Goal: Entertainment & Leisure: Consume media (video, audio)

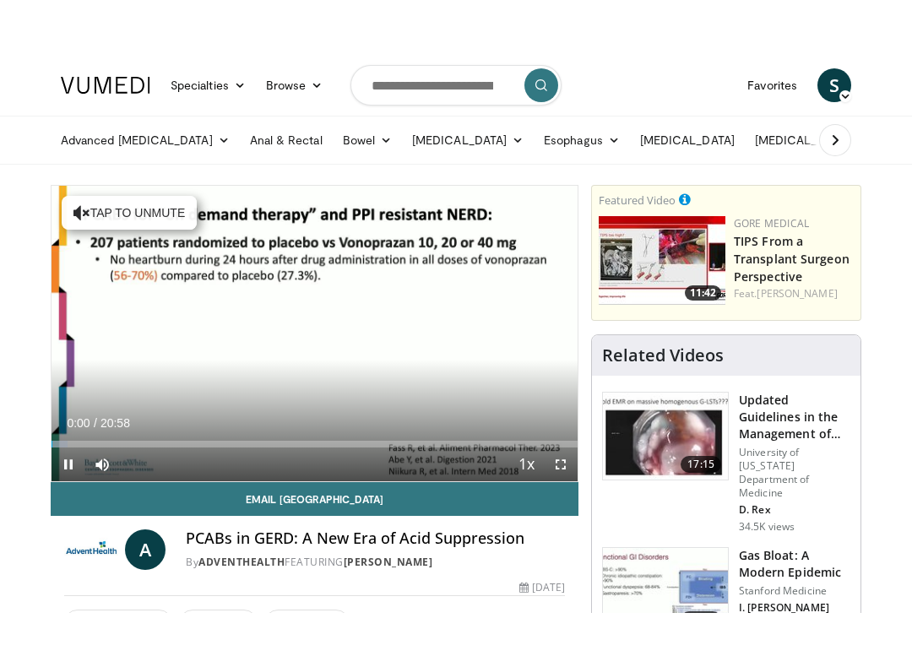
scroll to position [17, 0]
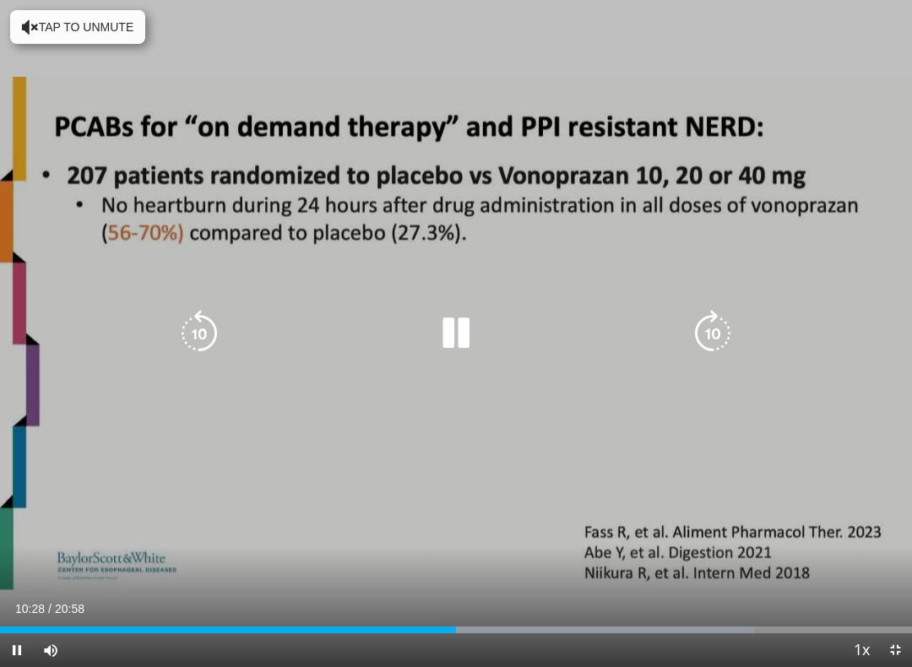
click at [723, 333] on icon "Video Player" at bounding box center [712, 333] width 47 height 47
click at [724, 328] on icon "Video Player" at bounding box center [712, 333] width 47 height 47
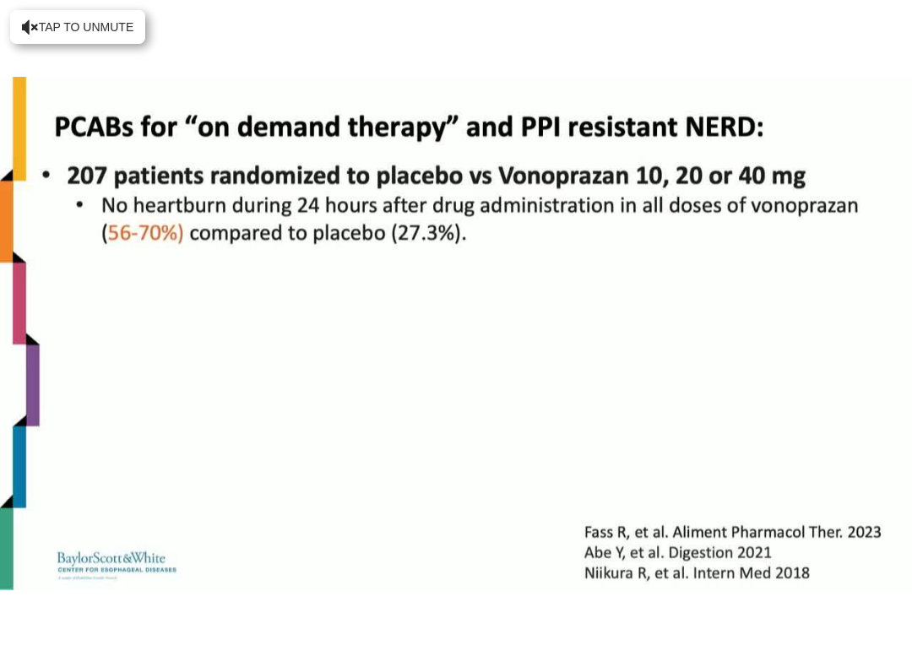
click at [56, 0] on html "Specialties Adult & Family Medicine Allergy, [MEDICAL_DATA], Immunology Anesthe…" at bounding box center [456, 316] width 912 height 667
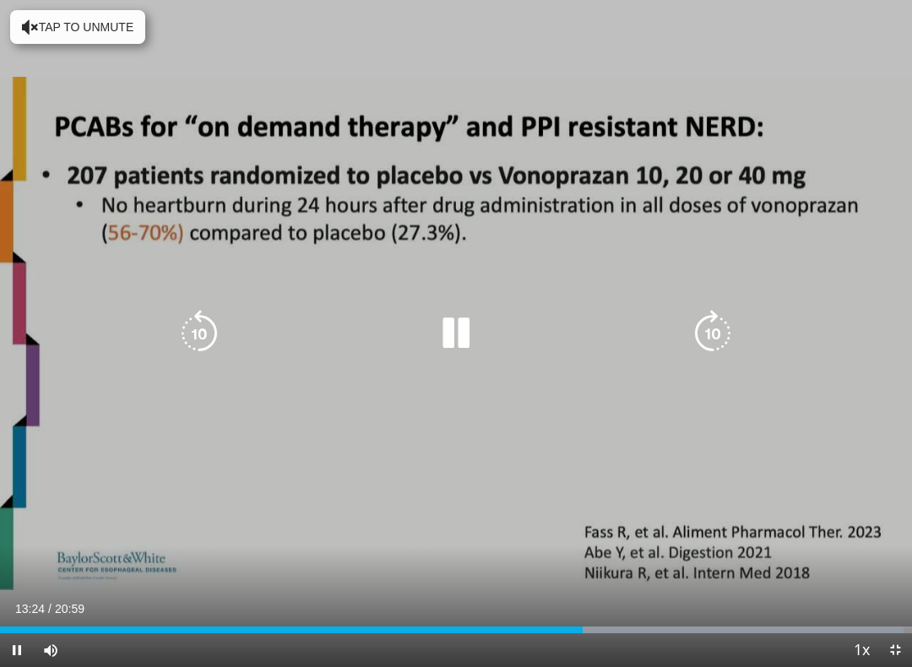
click at [700, 339] on icon "Video Player" at bounding box center [712, 333] width 47 height 47
click at [716, 344] on icon "Video Player" at bounding box center [712, 333] width 47 height 47
click at [721, 344] on icon "Video Player" at bounding box center [712, 333] width 47 height 47
click at [716, 327] on icon "Video Player" at bounding box center [712, 333] width 47 height 47
click at [712, 334] on icon "Video Player" at bounding box center [712, 333] width 47 height 47
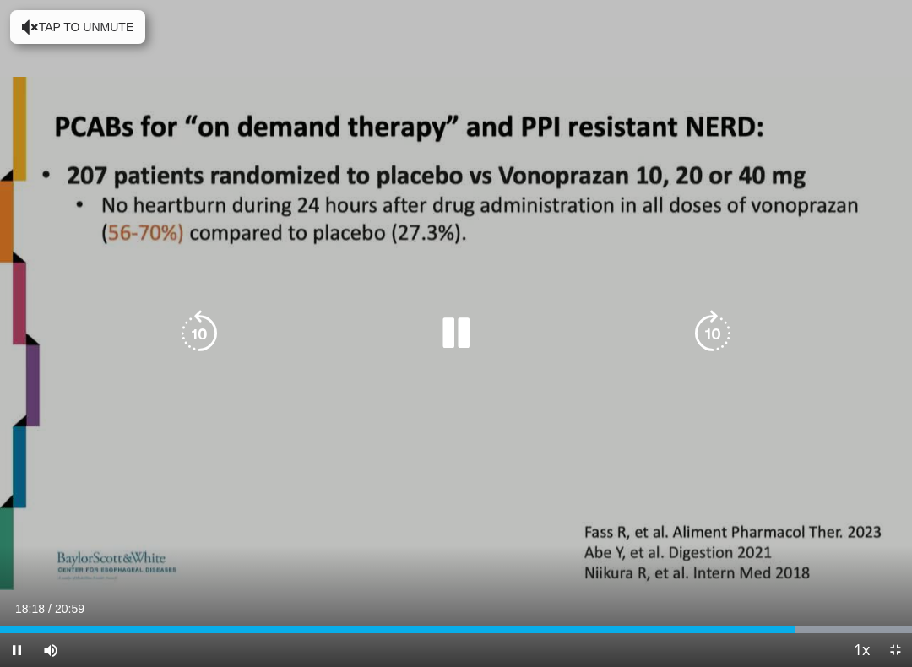
click at [730, 335] on icon "Video Player" at bounding box center [712, 333] width 47 height 47
click at [720, 341] on icon "Video Player" at bounding box center [712, 333] width 47 height 47
click at [722, 333] on icon "Video Player" at bounding box center [712, 333] width 47 height 47
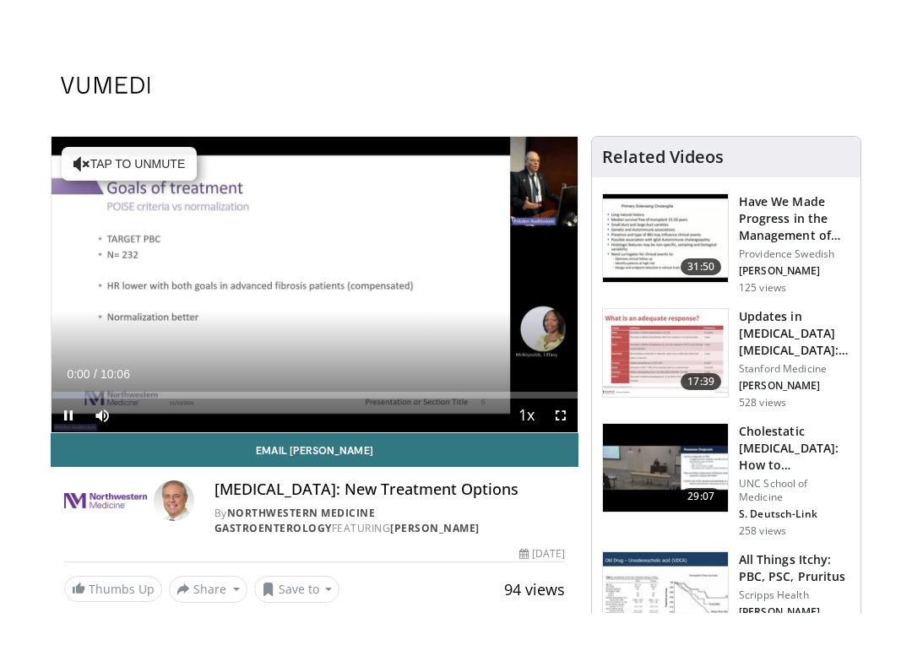
scroll to position [17, 0]
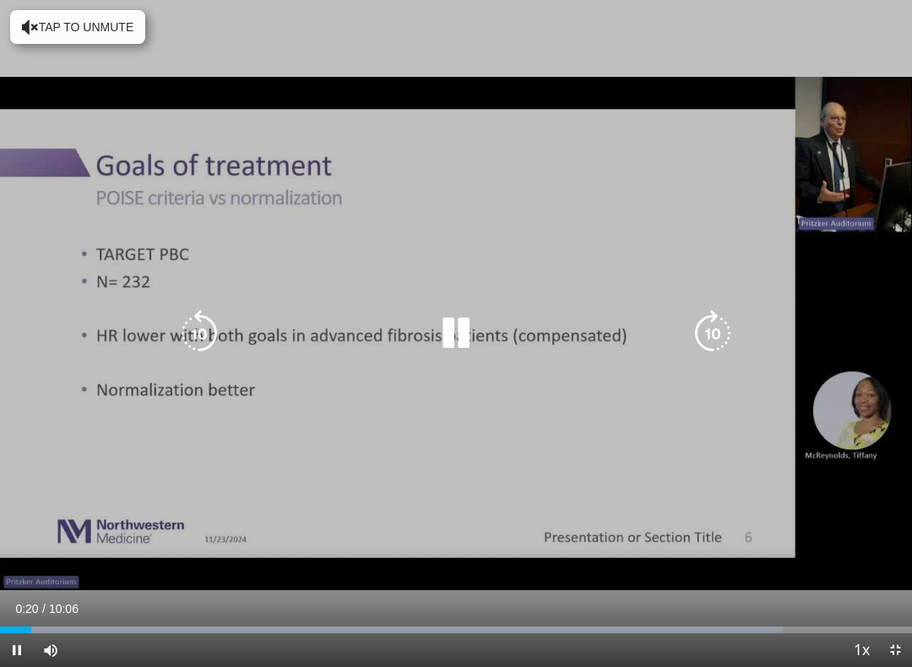
click at [683, 340] on icon "Video Player" at bounding box center [712, 333] width 47 height 47
click at [683, 330] on icon "Video Player" at bounding box center [712, 333] width 47 height 47
click at [462, 342] on icon "Video Player" at bounding box center [455, 333] width 47 height 47
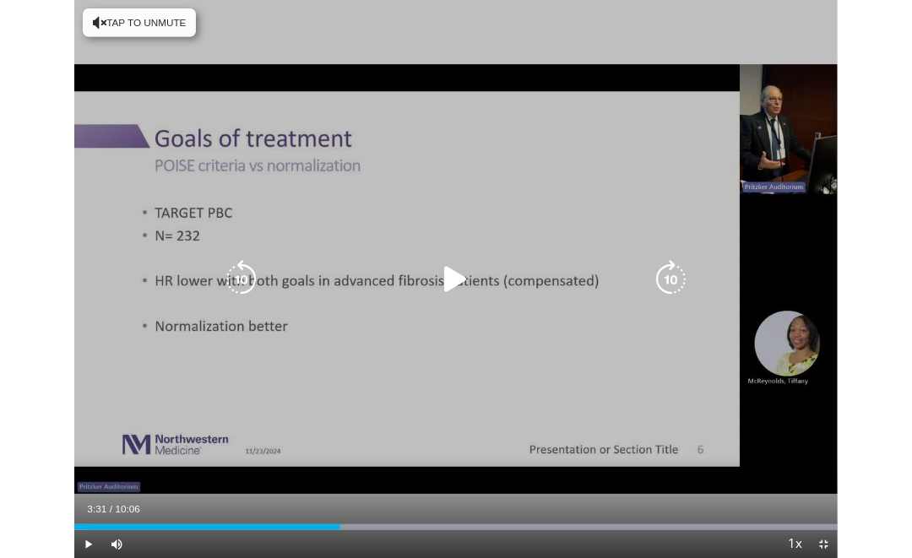
scroll to position [0, 0]
